Goal: Task Accomplishment & Management: Manage account settings

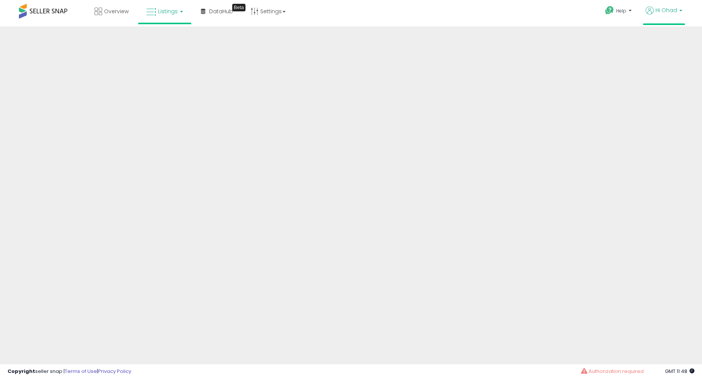
click at [676, 20] on link "Hi Ohad" at bounding box center [664, 14] width 37 height 17
drag, startPoint x: 658, startPoint y: 81, endPoint x: 569, endPoint y: 2, distance: 119.8
click at [658, 81] on link "Stop impersonating" at bounding box center [650, 78] width 49 height 7
